Goal: Download file/media

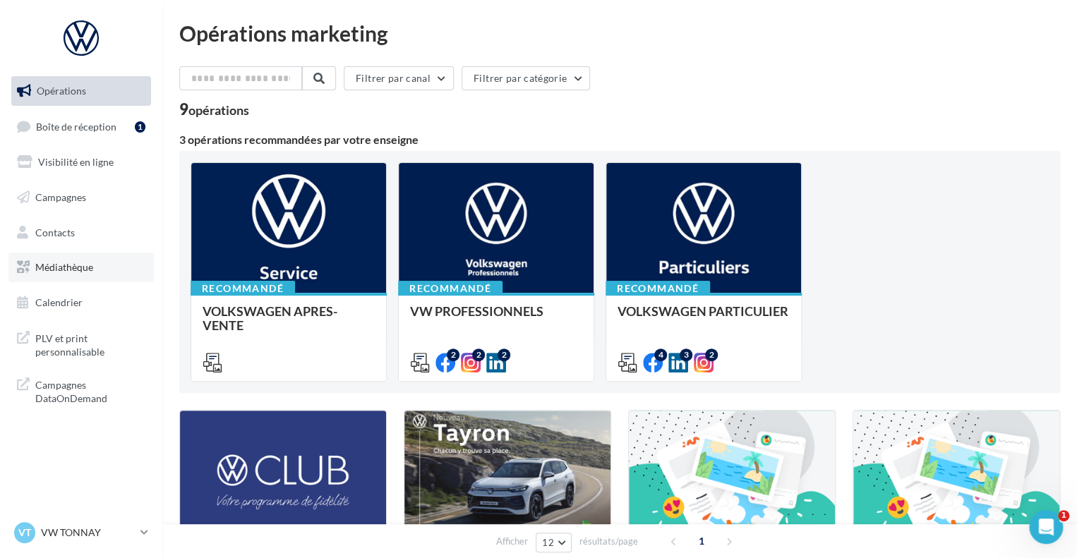
click at [77, 258] on link "Médiathèque" at bounding box center [80, 268] width 145 height 30
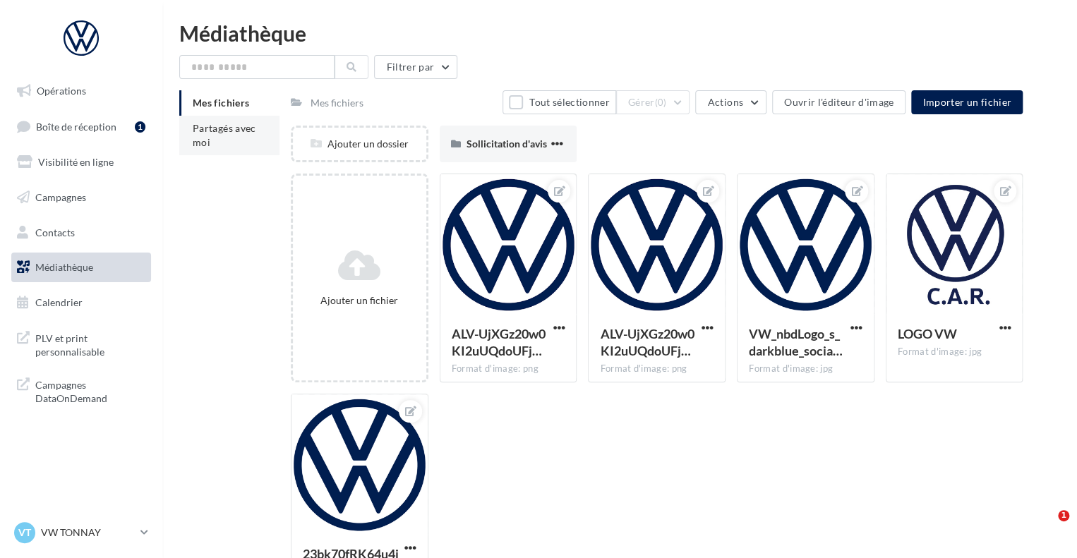
click at [220, 126] on span "Partagés avec moi" at bounding box center [225, 135] width 64 height 26
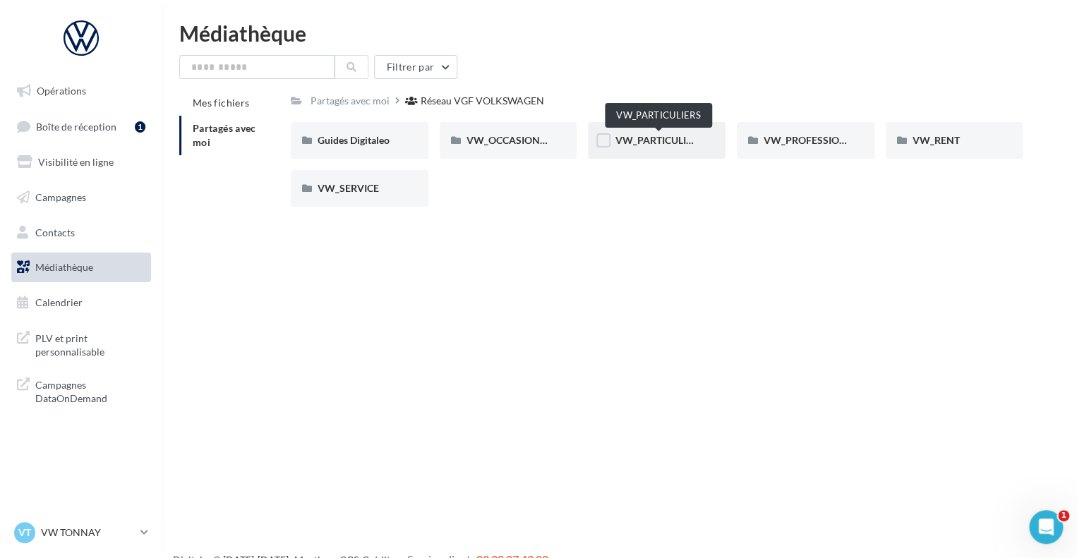
click at [686, 145] on span "VW_PARTICULIERS" at bounding box center [659, 140] width 88 height 12
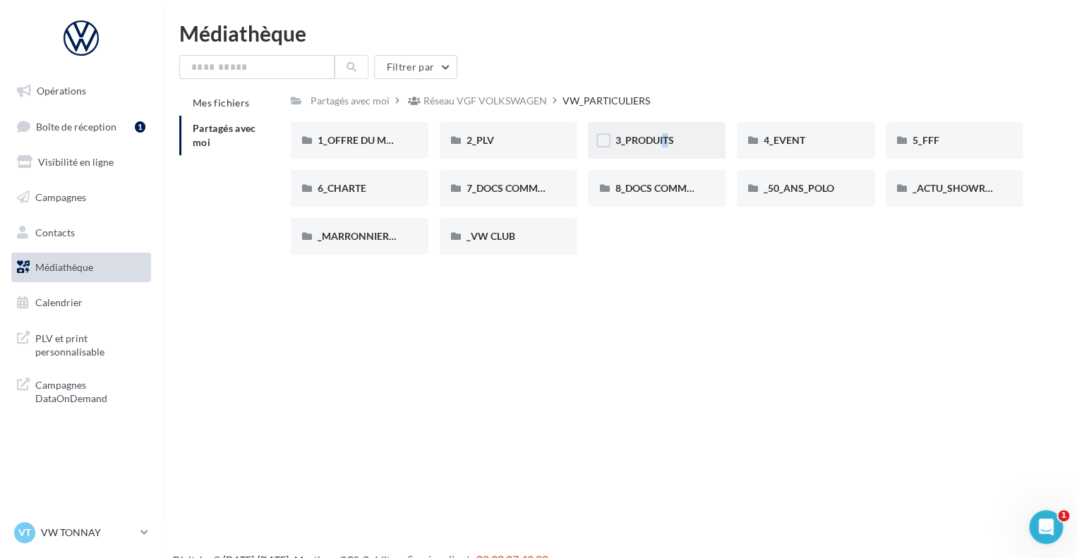
click at [656, 140] on span "3_PRODUITS" at bounding box center [644, 140] width 59 height 12
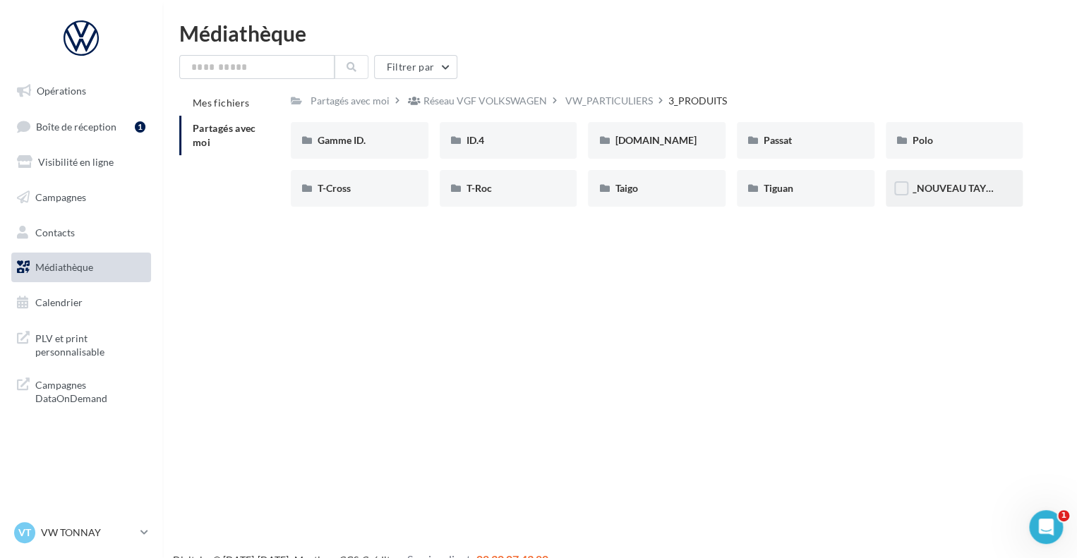
click at [937, 191] on span "_NOUVEAU TAYRON" at bounding box center [960, 188] width 95 height 12
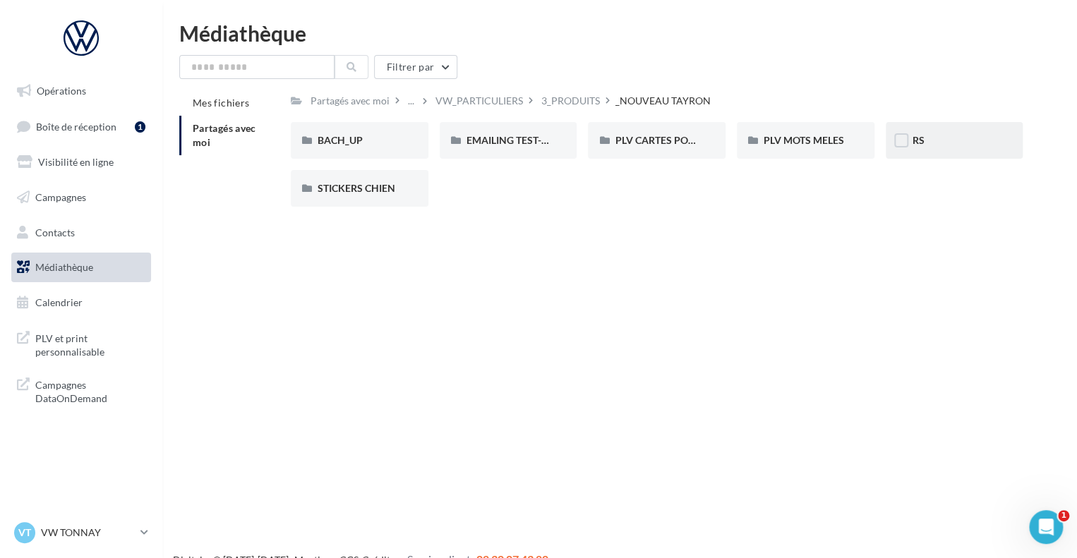
click at [927, 141] on div "RS" at bounding box center [955, 140] width 84 height 14
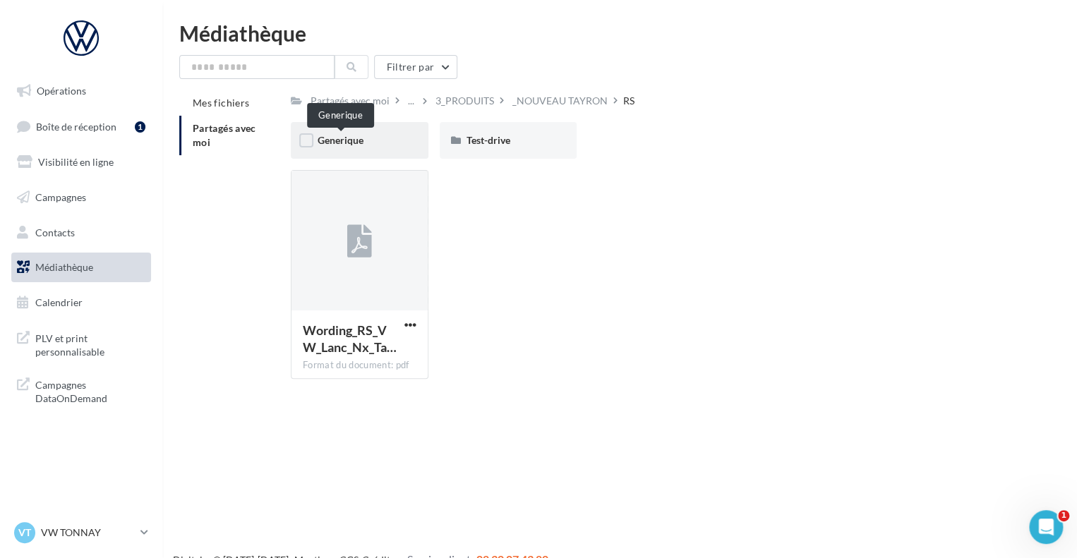
click at [350, 143] on span "Generique" at bounding box center [341, 140] width 46 height 12
click at [494, 138] on span "Test-drive" at bounding box center [489, 140] width 44 height 12
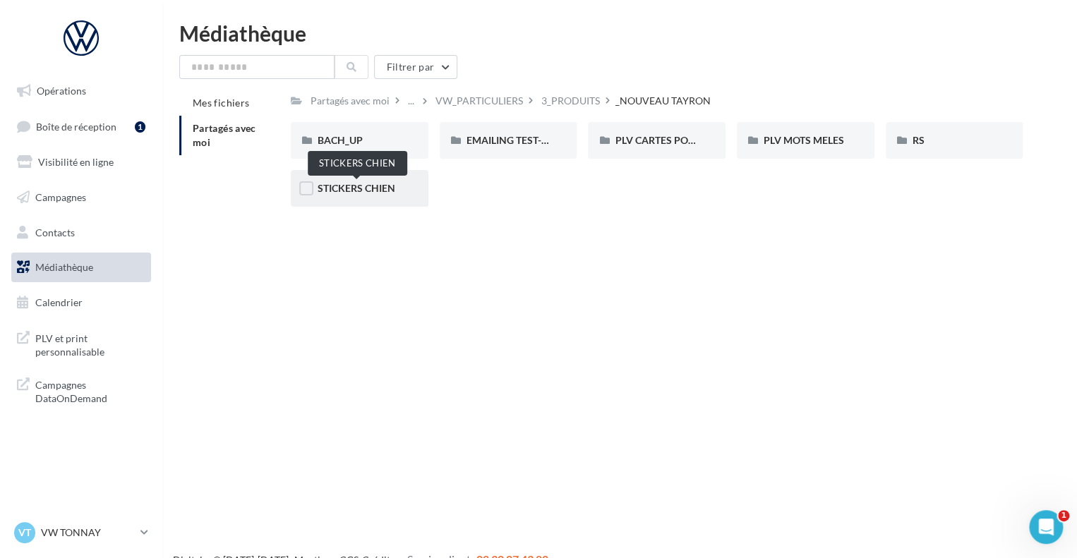
click at [378, 188] on span "STICKERS CHIEN" at bounding box center [357, 188] width 78 height 12
click at [388, 104] on div "Partagés avec moi" at bounding box center [350, 100] width 85 height 20
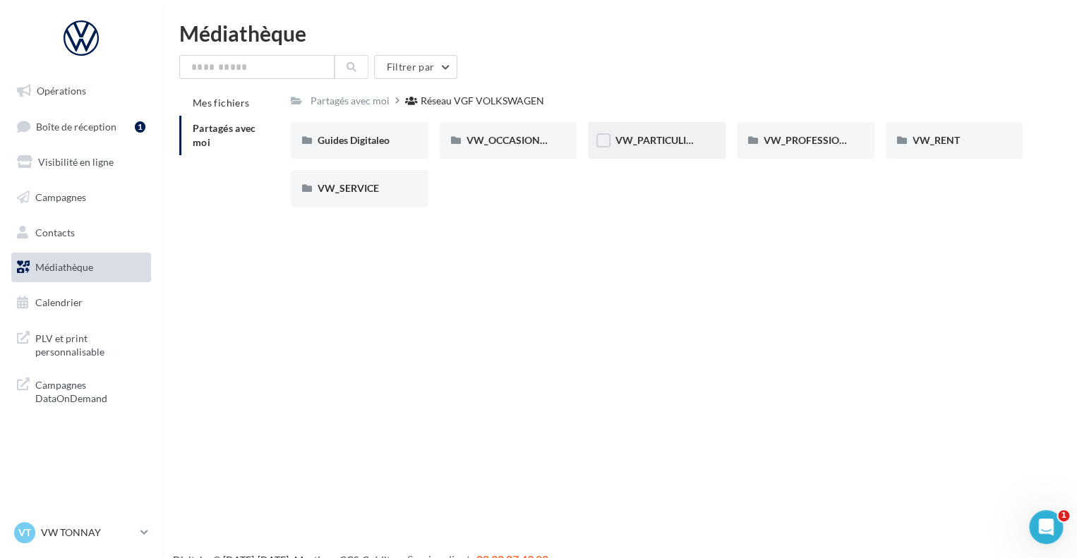
click at [686, 151] on div "VW_PARTICULIERS" at bounding box center [657, 140] width 138 height 37
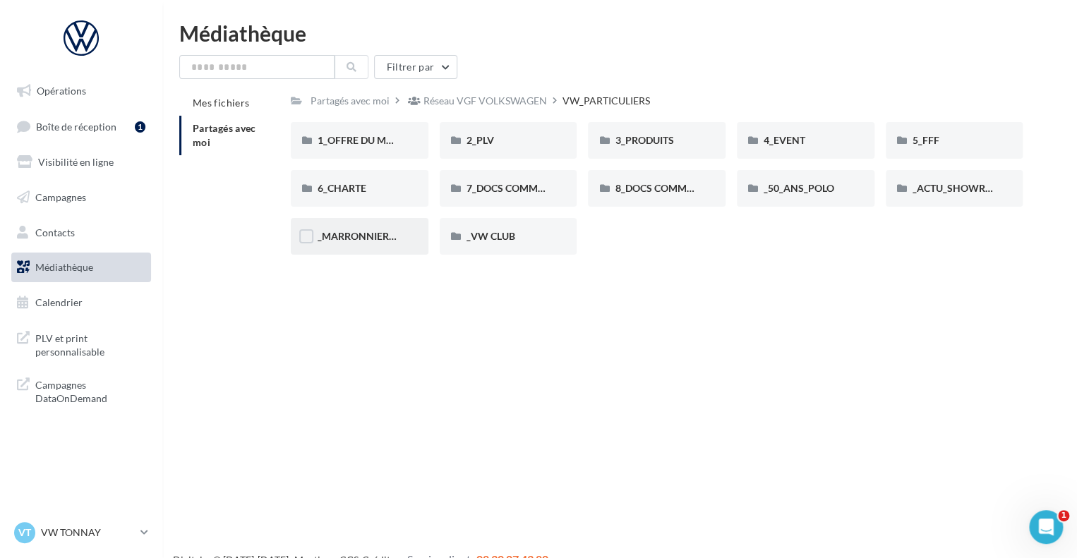
click at [369, 250] on div "_MARRONNIERS_25" at bounding box center [360, 236] width 138 height 37
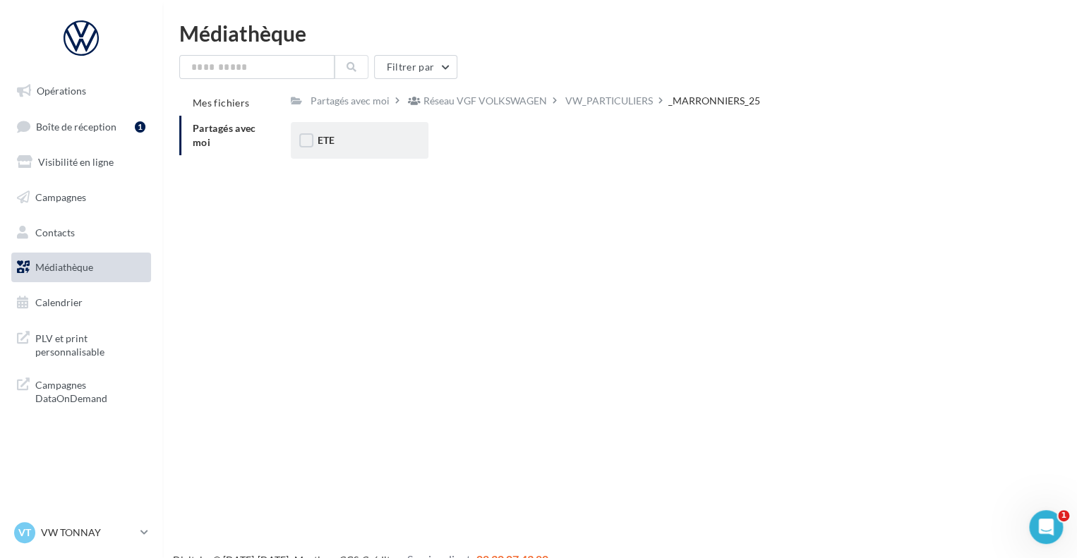
click at [359, 151] on div "ETE" at bounding box center [360, 140] width 138 height 37
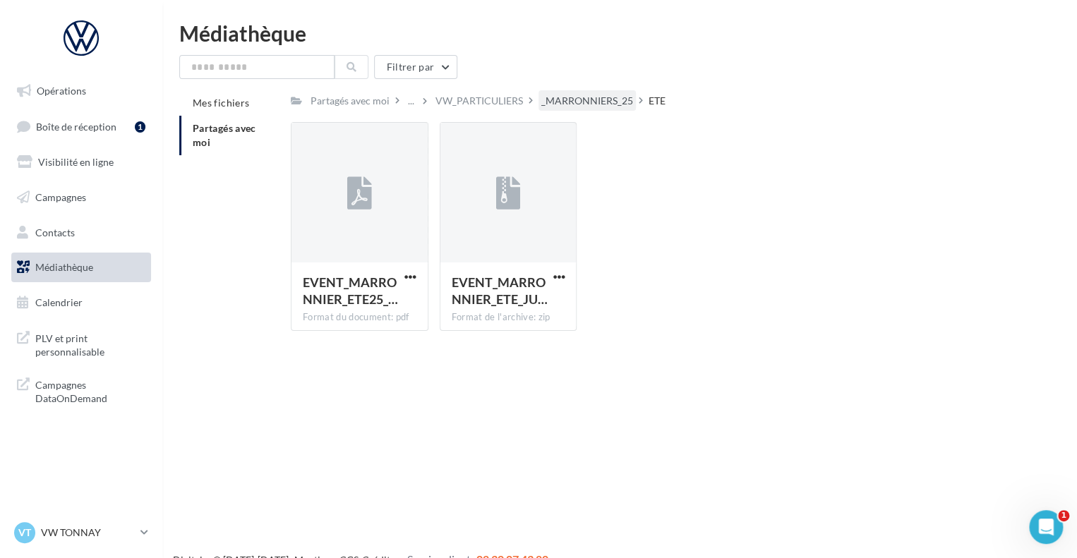
click at [609, 95] on div "_MARRONNIERS_25" at bounding box center [587, 101] width 92 height 14
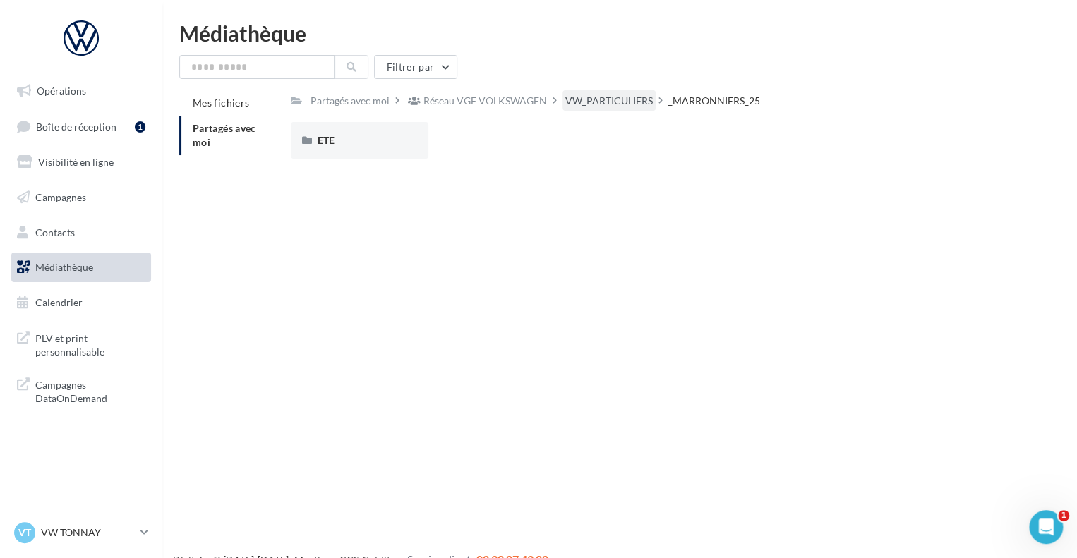
click at [626, 110] on div "Partagés avec moi Réseau VGF VOLKSWAGEN VW_PARTICULIERS _MARRONNIERS_25 Rs Part…" at bounding box center [657, 130] width 732 height 80
click at [625, 109] on div "VW_PARTICULIERS" at bounding box center [609, 100] width 93 height 20
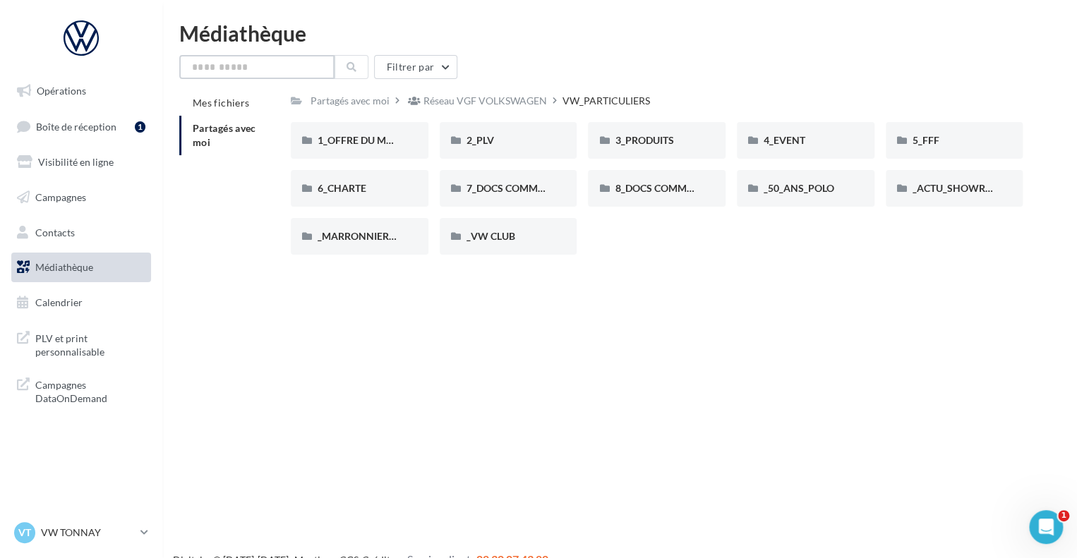
click at [287, 66] on input "text" at bounding box center [256, 67] width 155 height 24
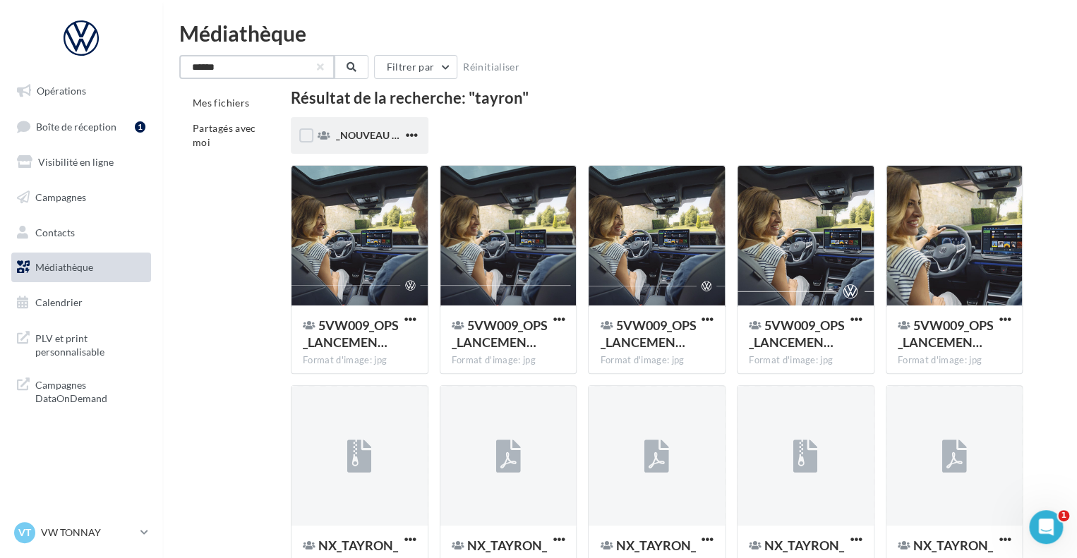
type input "******"
click at [352, 133] on span "_NOUVEAU TAYRON" at bounding box center [383, 135] width 95 height 12
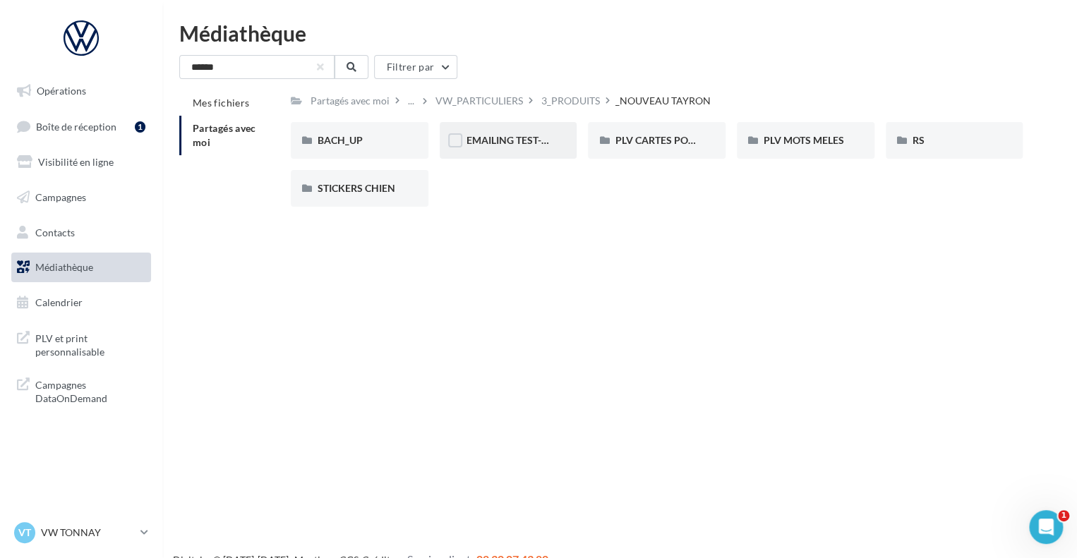
click at [505, 149] on div "EMAILING TEST-DRIVE" at bounding box center [509, 140] width 138 height 37
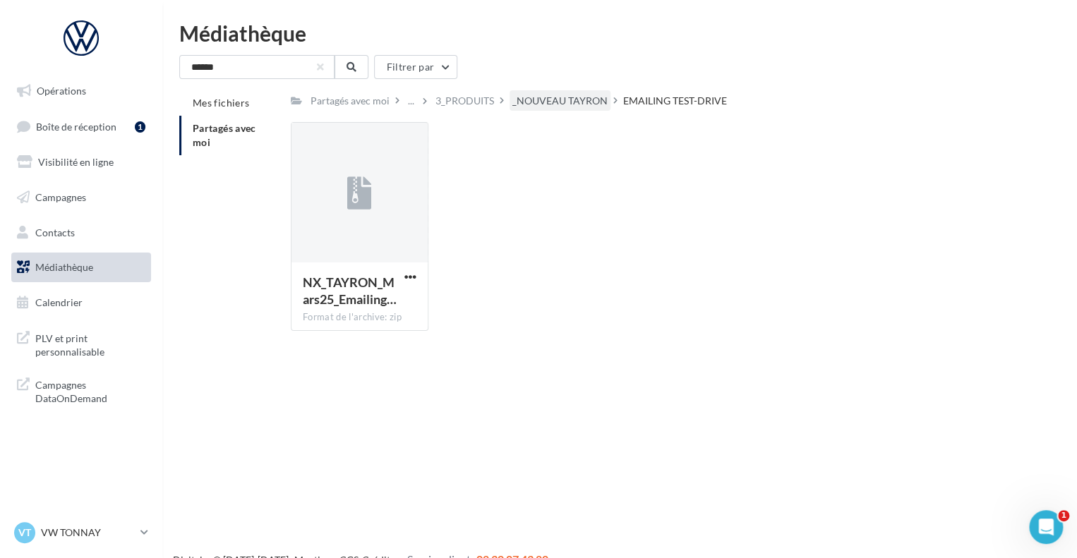
click at [573, 103] on div "_NOUVEAU TAYRON" at bounding box center [560, 101] width 95 height 14
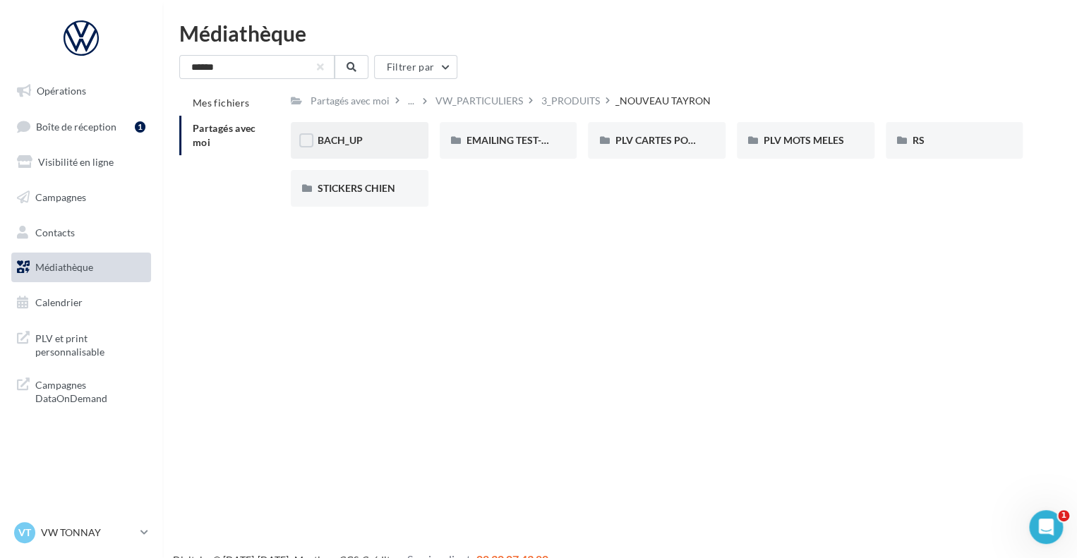
click at [397, 138] on div "BACH_UP" at bounding box center [360, 140] width 84 height 14
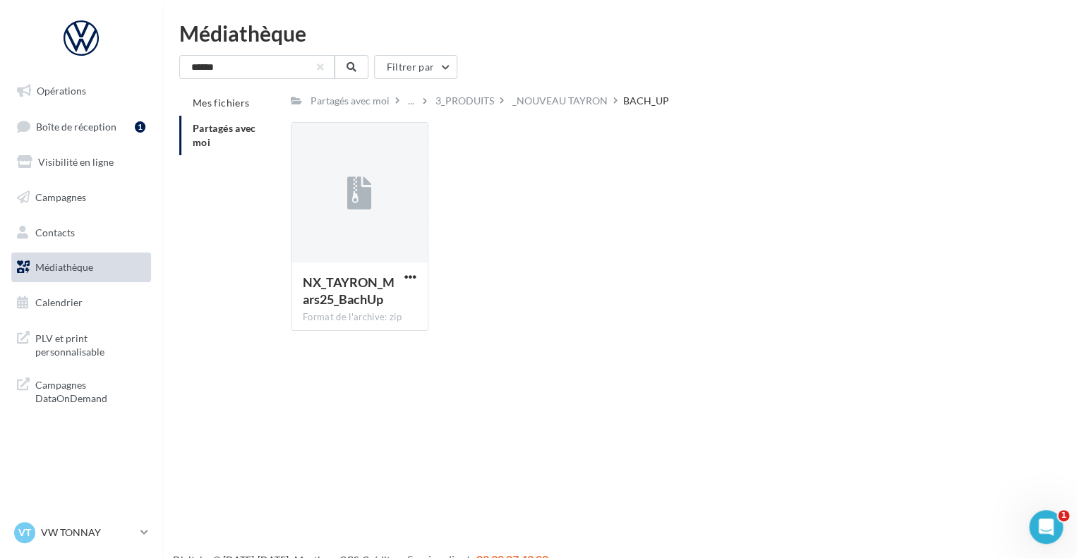
click at [397, 138] on div at bounding box center [360, 193] width 136 height 141
click at [414, 282] on span "button" at bounding box center [411, 277] width 12 height 12
click at [371, 298] on button "Télécharger" at bounding box center [348, 305] width 141 height 37
click at [414, 281] on span "button" at bounding box center [411, 277] width 12 height 12
click at [357, 309] on button "Télécharger" at bounding box center [348, 305] width 141 height 37
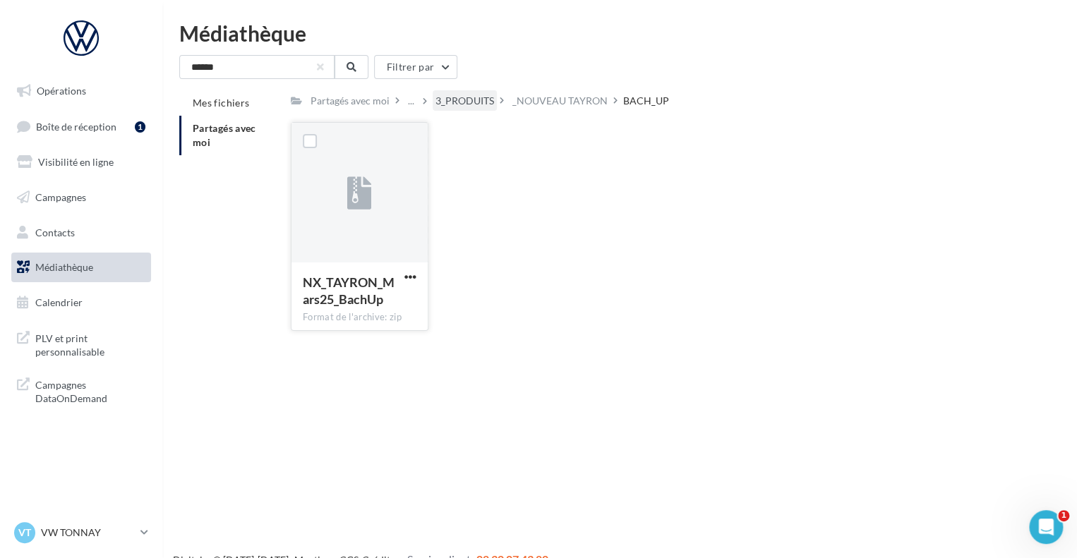
click at [457, 99] on div "3_PRODUITS" at bounding box center [465, 101] width 59 height 14
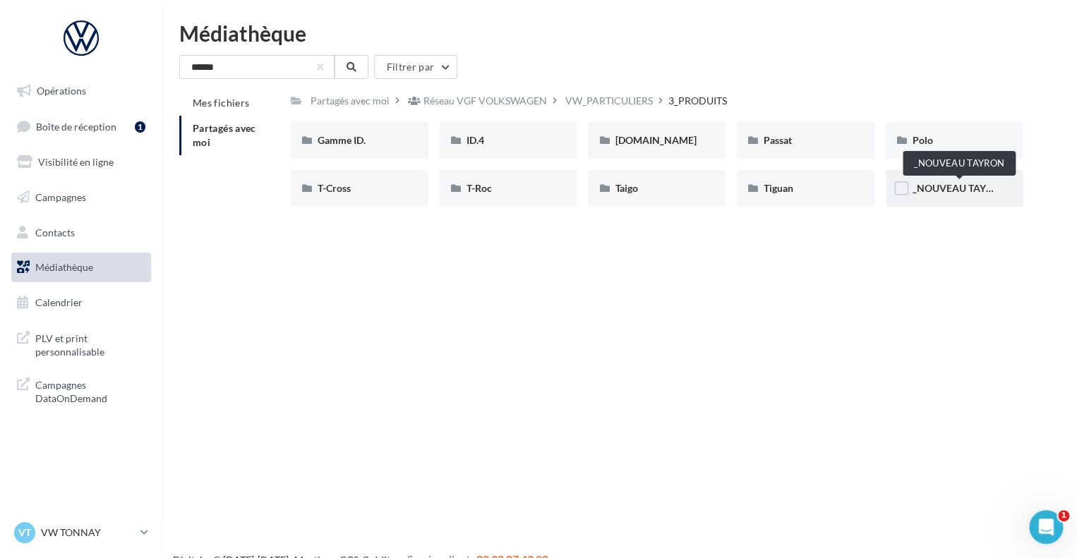
click at [918, 191] on span "_NOUVEAU TAYRON" at bounding box center [960, 188] width 95 height 12
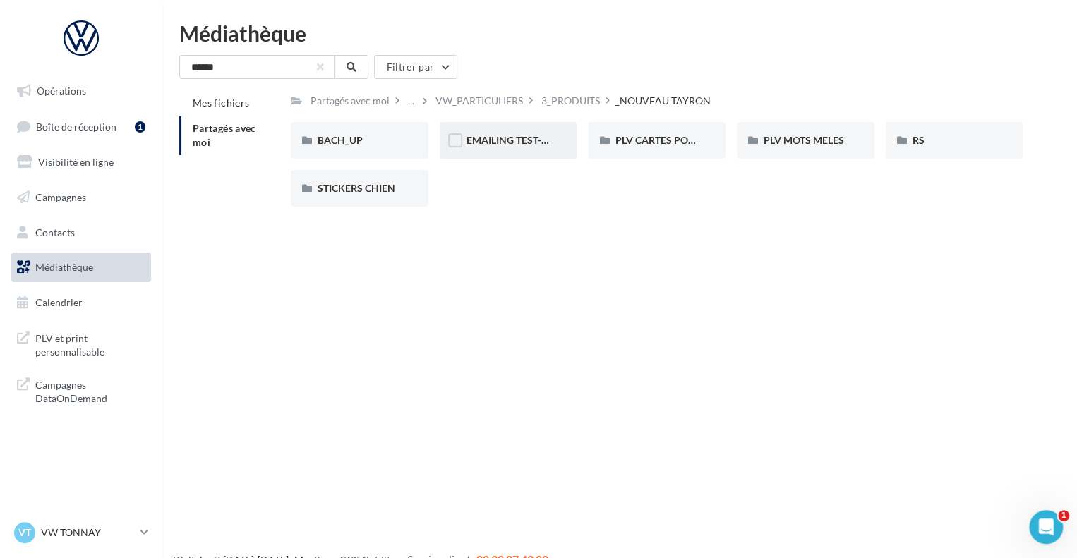
click at [551, 138] on div "EMAILING TEST-DRIVE" at bounding box center [509, 140] width 138 height 37
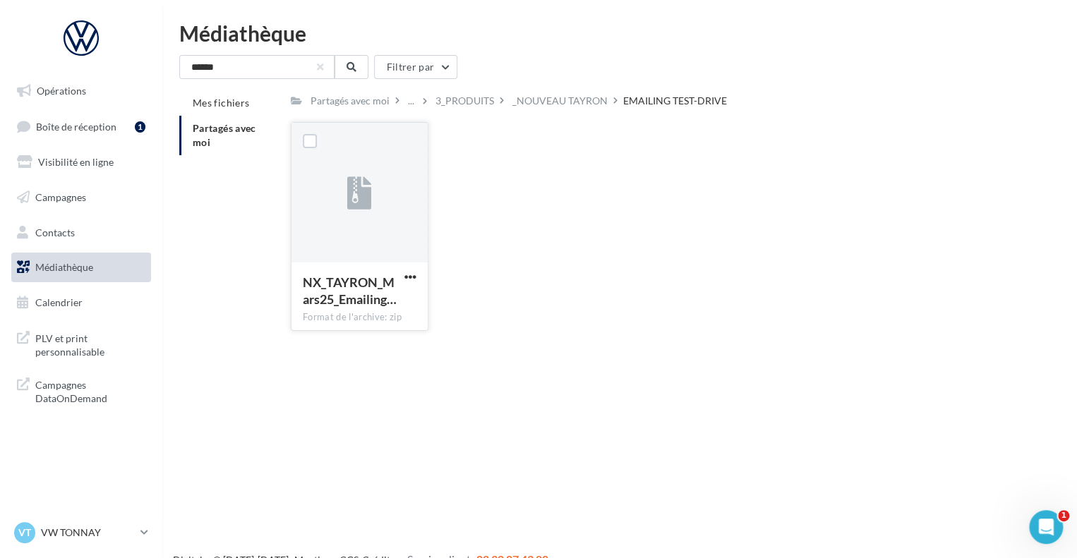
click at [417, 274] on button "button" at bounding box center [411, 278] width 18 height 14
click at [342, 310] on button "Télécharger" at bounding box center [348, 305] width 141 height 37
click at [445, 104] on div "3_PRODUITS" at bounding box center [465, 101] width 59 height 14
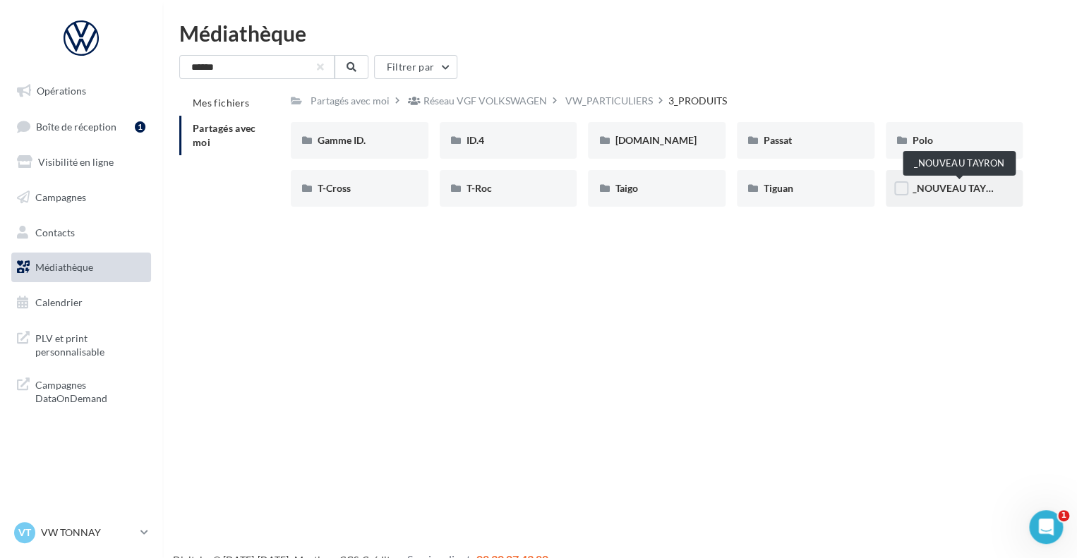
click at [946, 193] on span "_NOUVEAU TAYRON" at bounding box center [960, 188] width 95 height 12
